Goal: Subscribe to service/newsletter

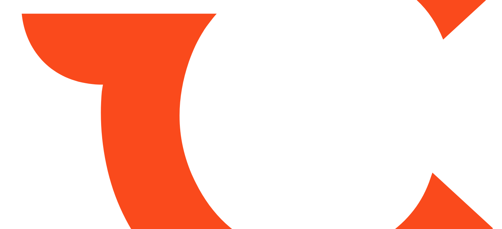
type input "*******"
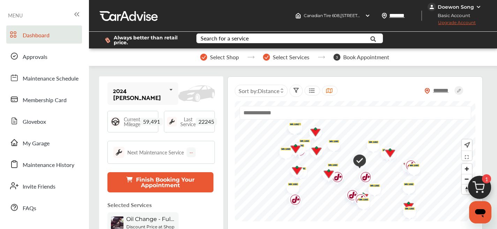
click at [461, 23] on span "Upgrade Account" at bounding box center [451, 24] width 48 height 9
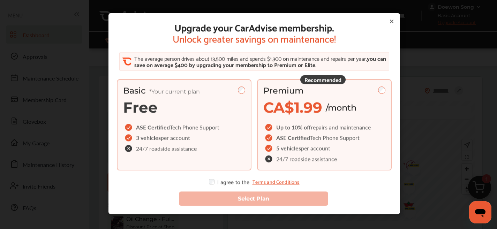
click at [332, 96] on div "Premium CA$1.99 /month" at bounding box center [324, 100] width 122 height 31
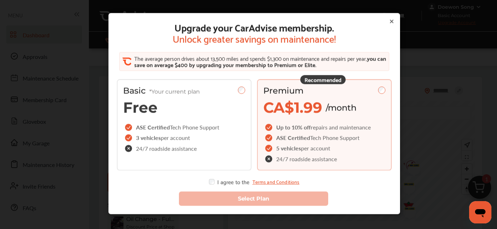
click at [212, 180] on div "I agree to the Terms and Conditions" at bounding box center [254, 182] width 90 height 6
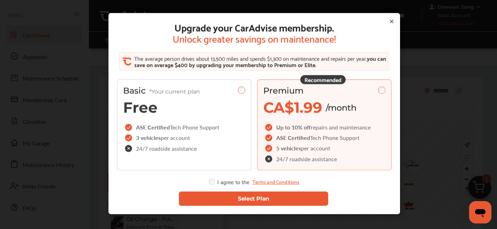
click at [242, 201] on button "Select Plan" at bounding box center [253, 198] width 149 height 14
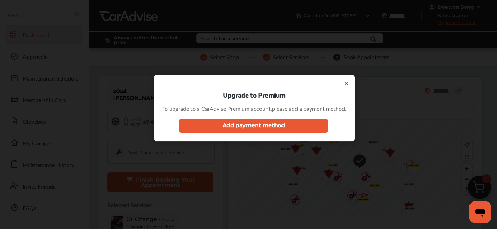
click at [229, 126] on button "Add payment method" at bounding box center [253, 126] width 149 height 14
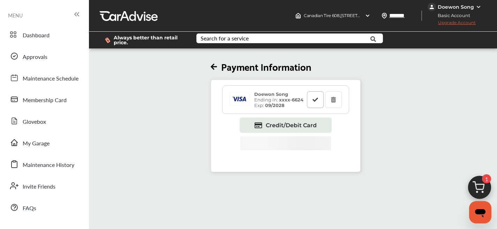
click at [311, 106] on button at bounding box center [315, 99] width 17 height 17
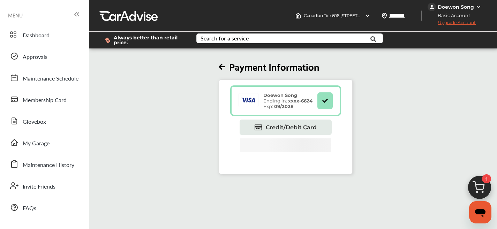
click at [448, 23] on span "Upgrade Account" at bounding box center [451, 24] width 48 height 9
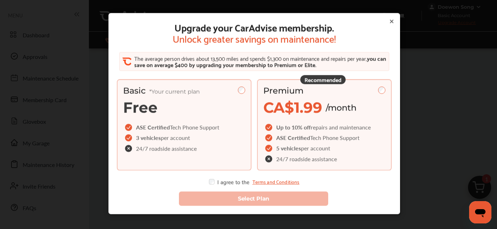
click at [336, 108] on span "/month" at bounding box center [341, 108] width 31 height 10
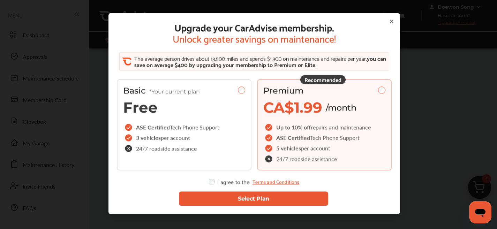
click at [210, 200] on button "Select Plan" at bounding box center [253, 198] width 149 height 14
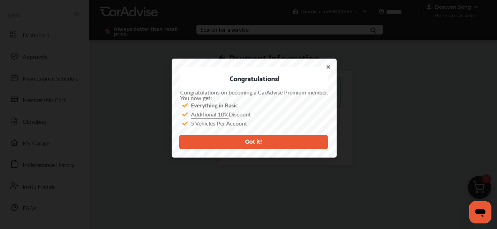
click at [222, 151] on div "Got it!" at bounding box center [253, 138] width 159 height 32
click at [228, 139] on button "Got it!" at bounding box center [253, 142] width 149 height 14
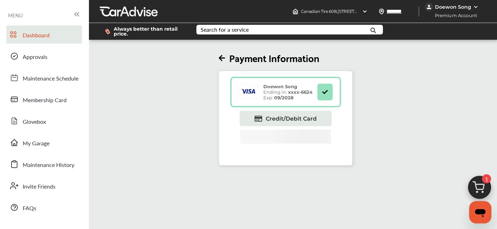
click at [21, 32] on link "Dashboard" at bounding box center [44, 34] width 76 height 18
